Goal: Communication & Community: Answer question/provide support

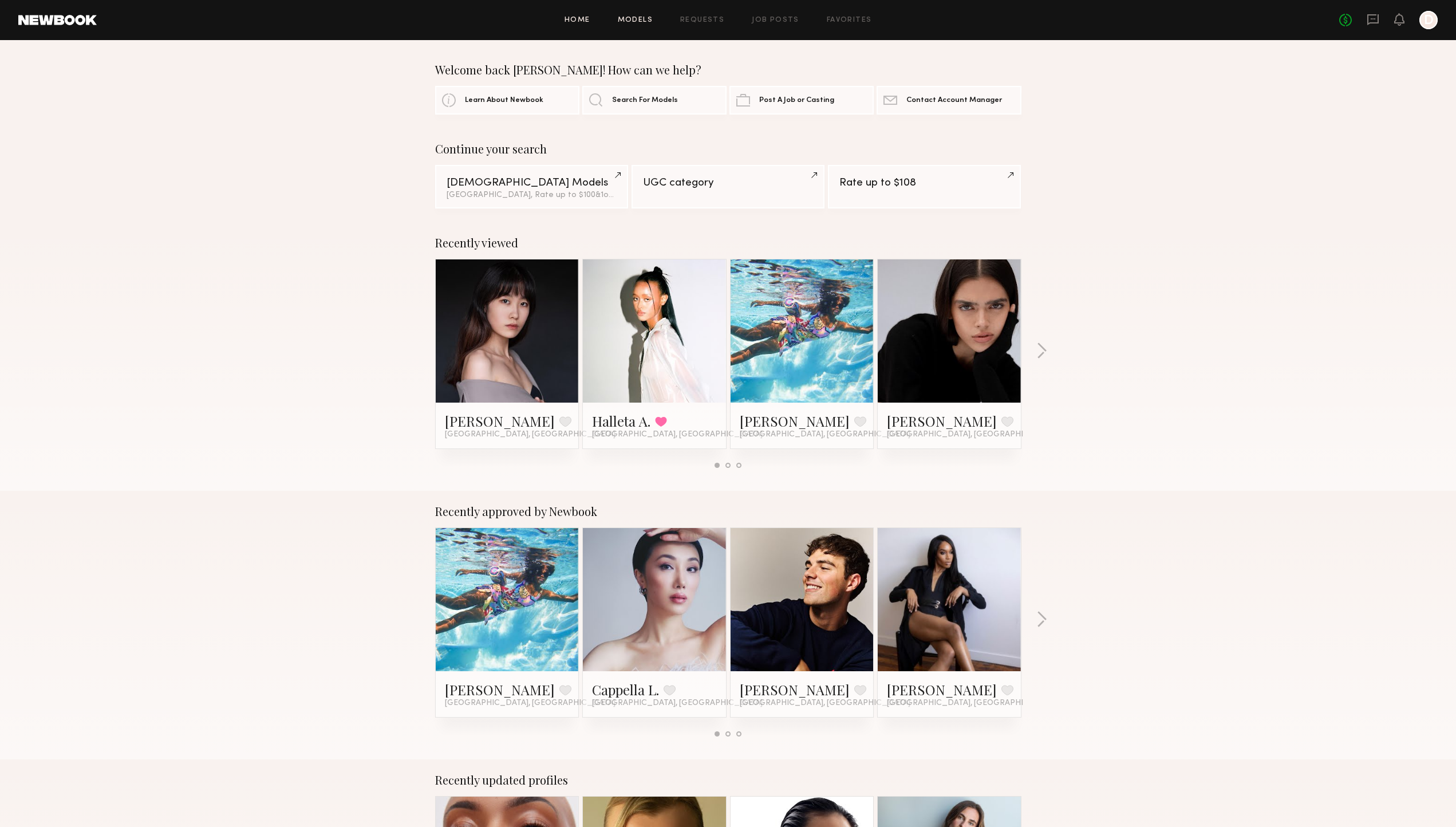
click at [641, 23] on link "Models" at bounding box center [635, 20] width 35 height 7
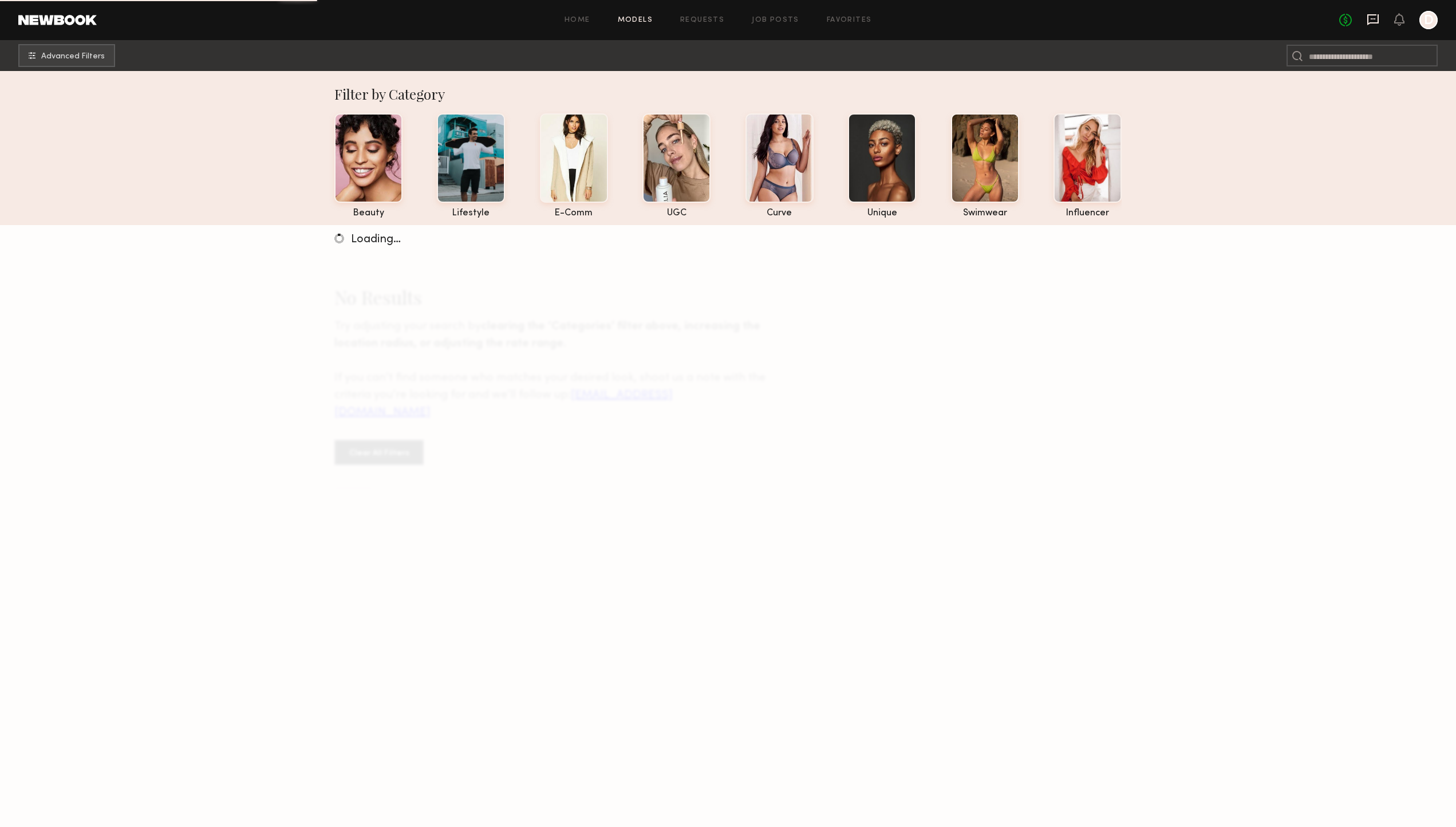
click at [1378, 19] on icon at bounding box center [1372, 19] width 11 height 11
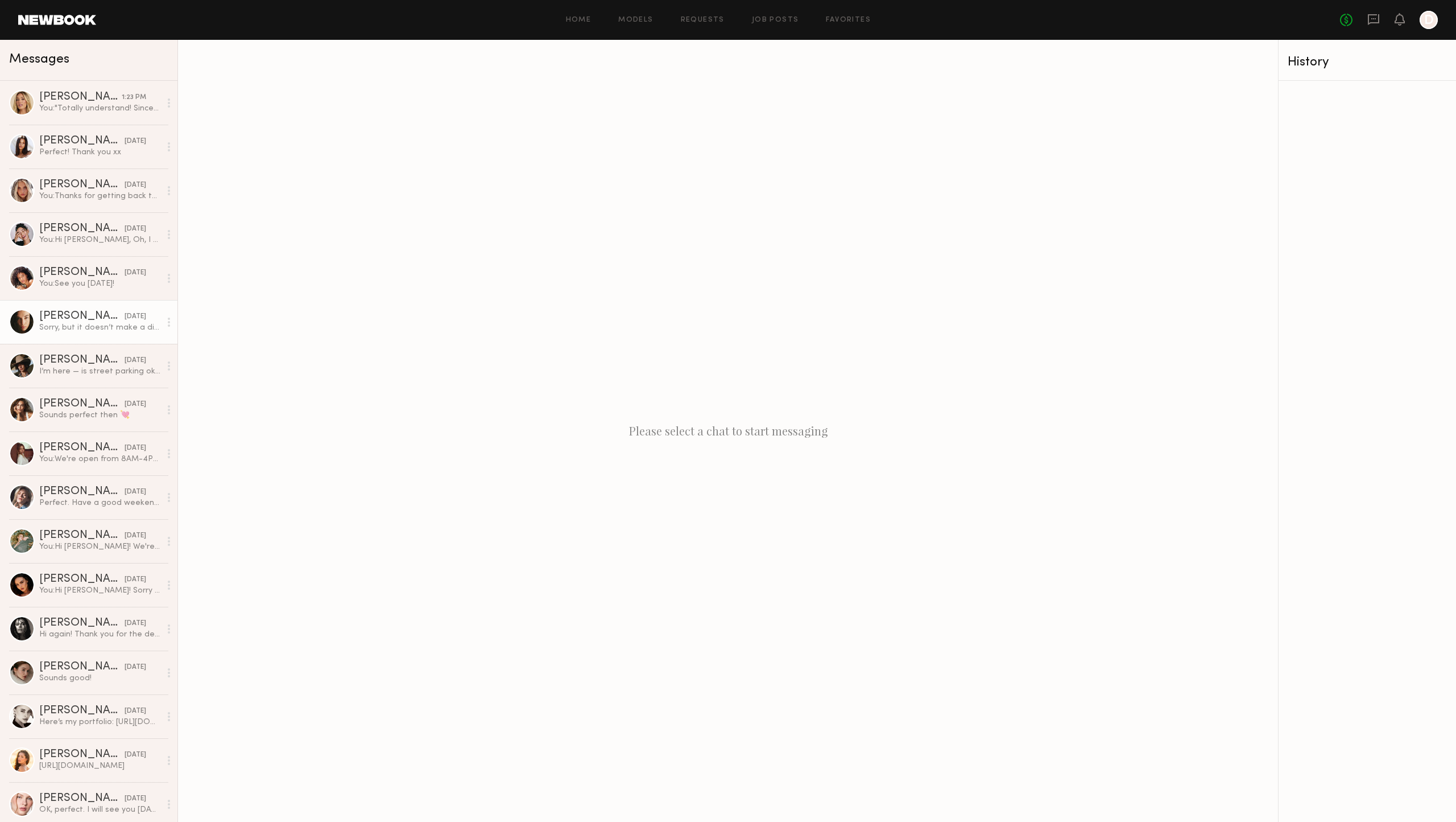
click at [82, 327] on div "Sorry, but it doesn’t make a difference to me whether it’s for a catalog or soc…" at bounding box center [100, 328] width 122 height 11
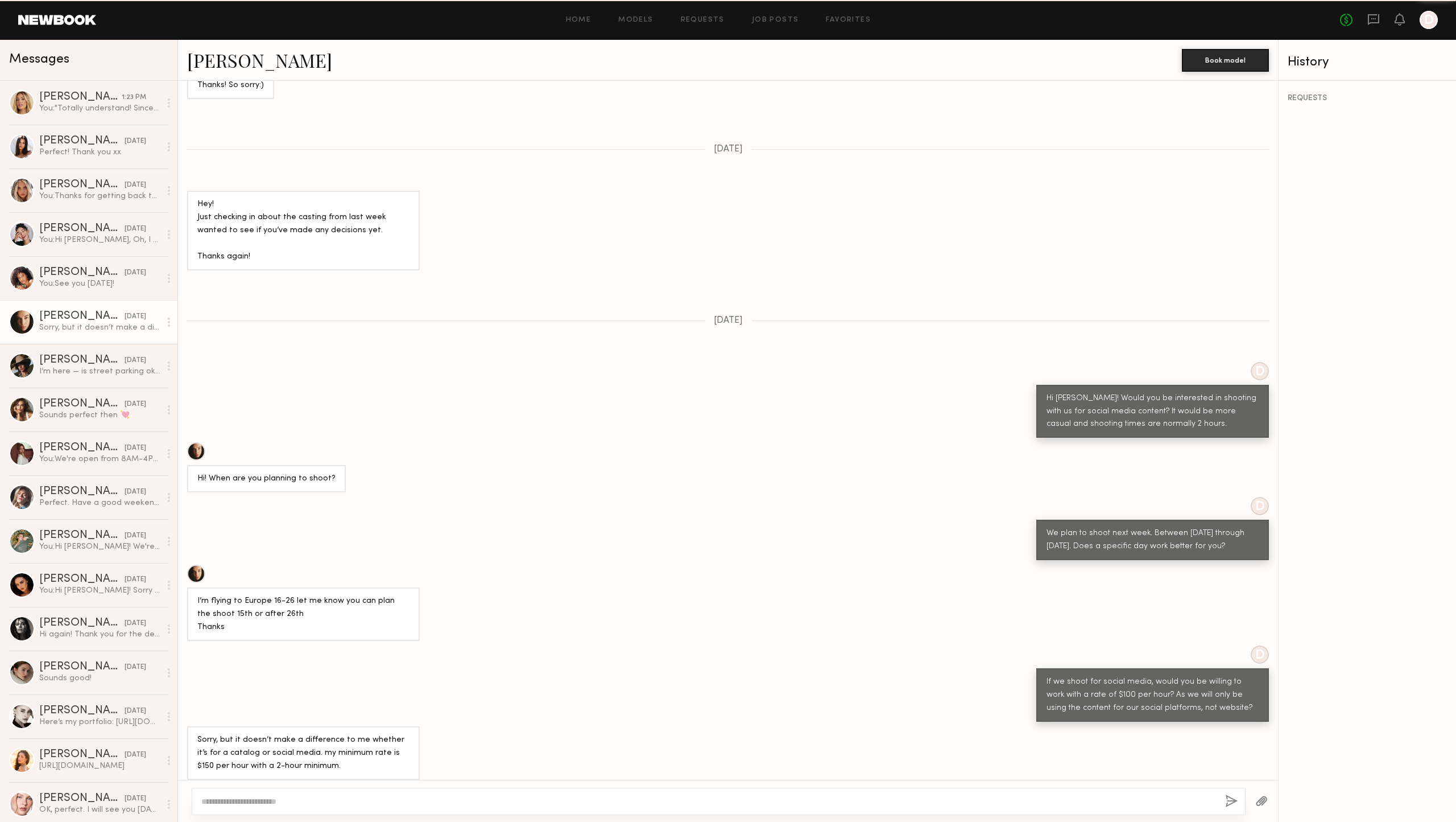
scroll to position [247, 0]
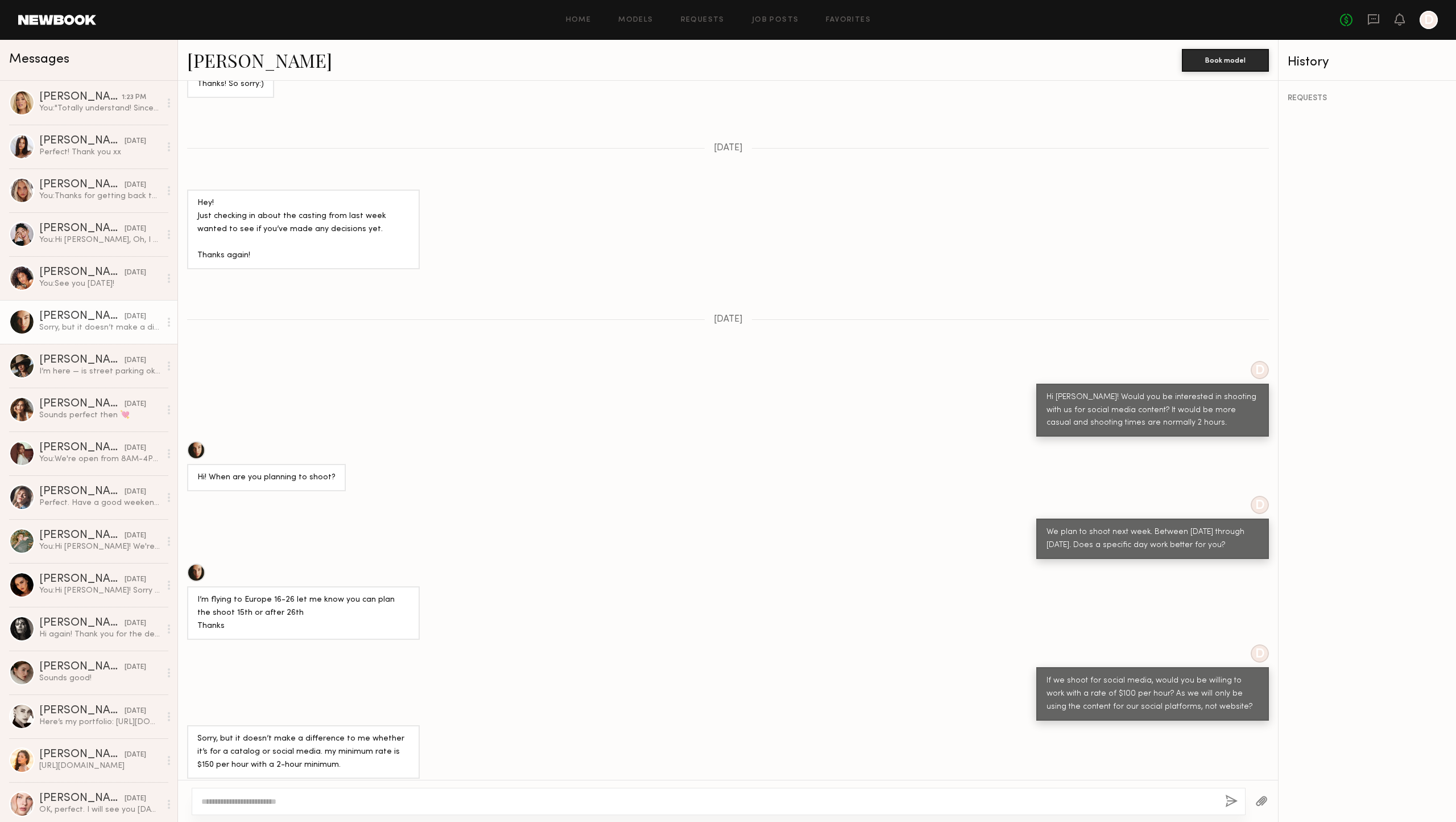
click at [511, 798] on textarea at bounding box center [709, 801] width 1015 height 11
